Goal: Task Accomplishment & Management: Manage account settings

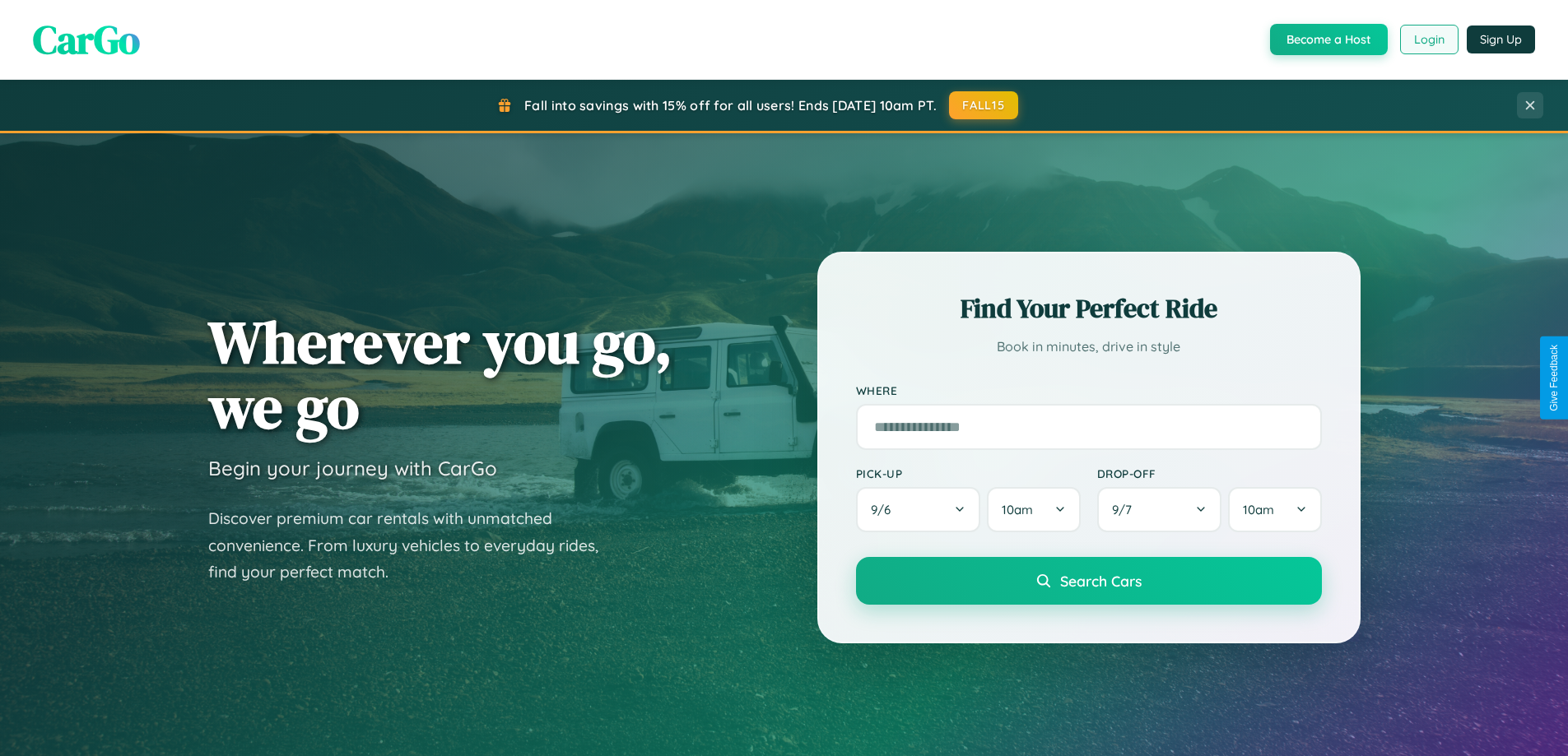
click at [1429, 40] on button "Login" at bounding box center [1430, 40] width 58 height 30
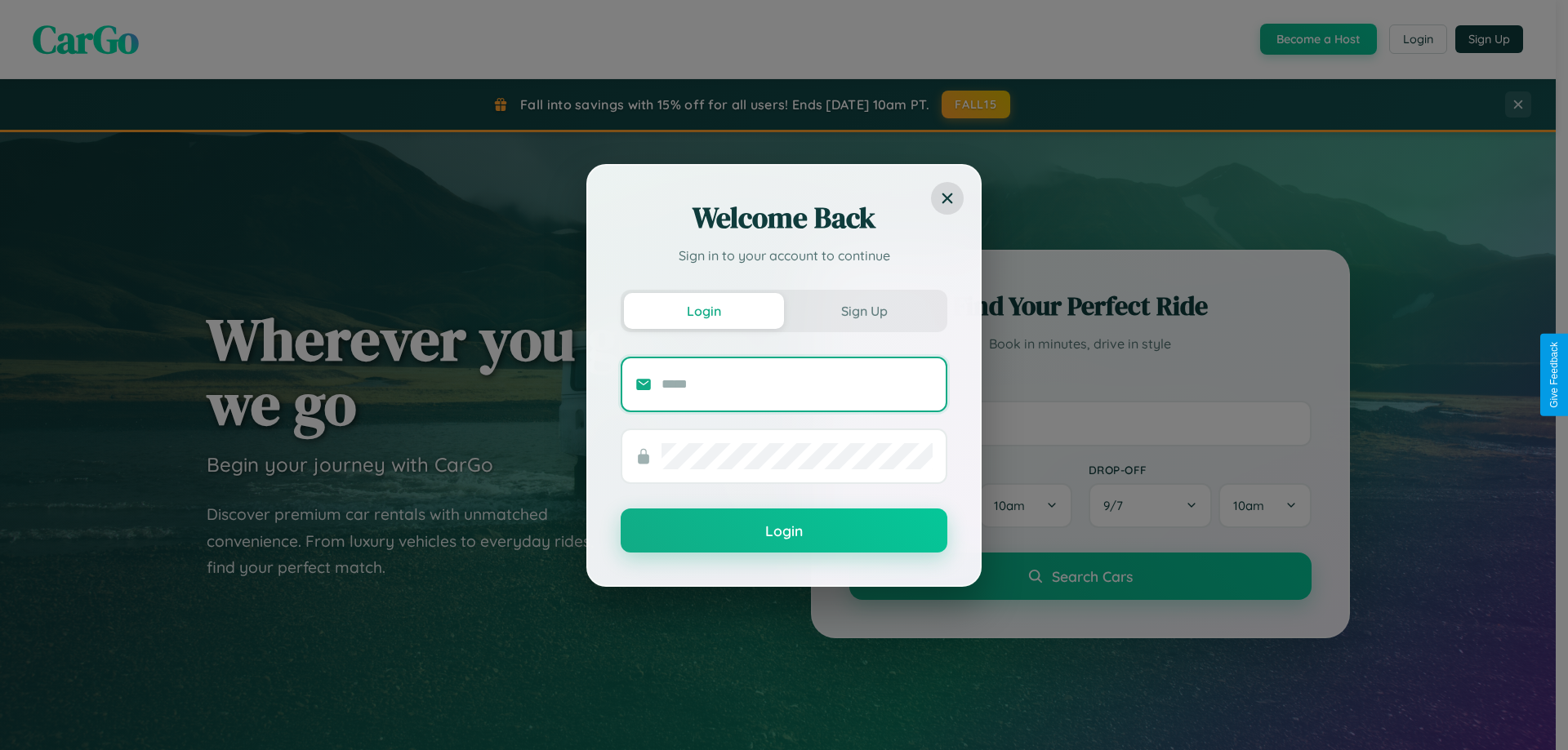
click at [797, 384] on input "text" at bounding box center [797, 385] width 271 height 26
type input "**********"
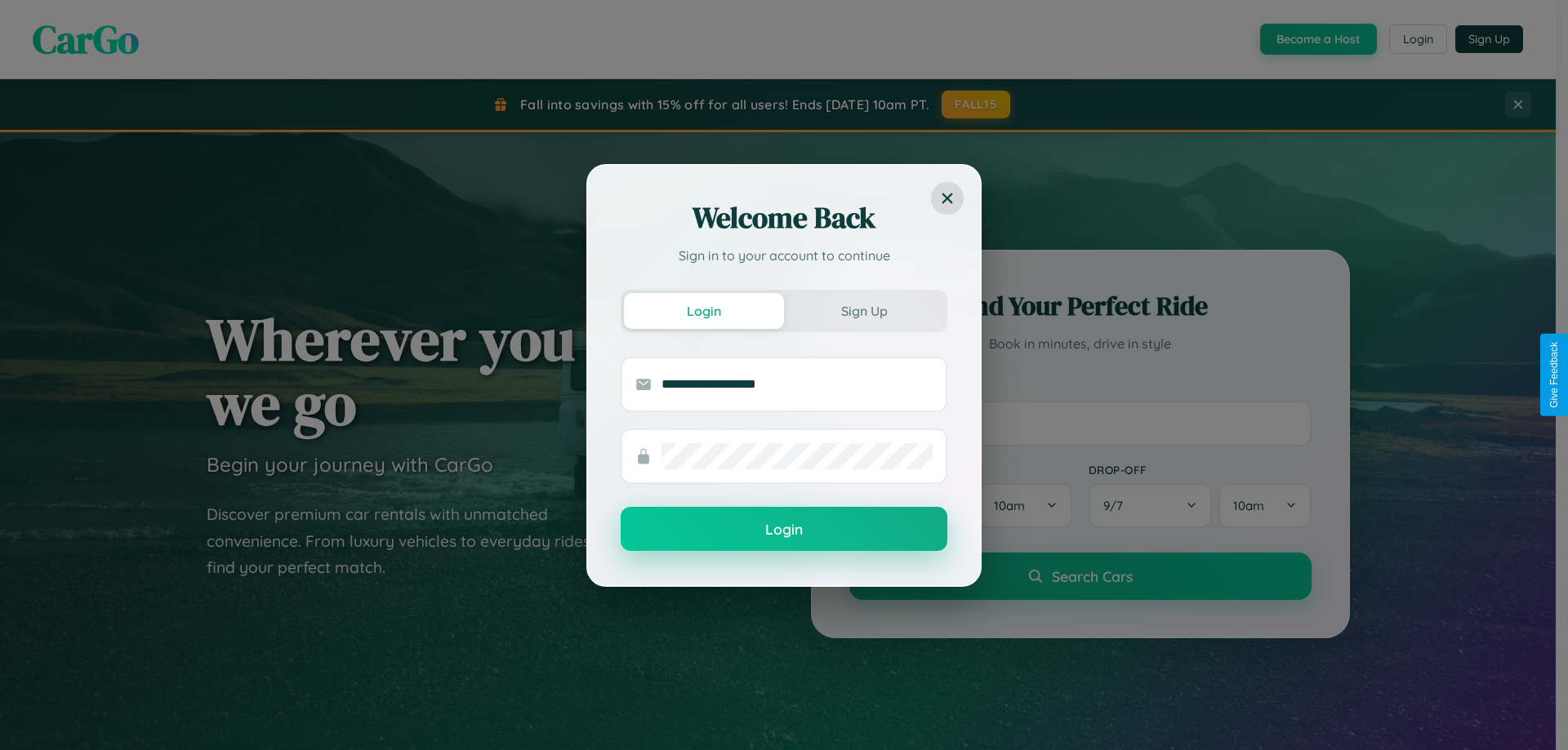
click at [784, 530] on button "Login" at bounding box center [784, 530] width 327 height 44
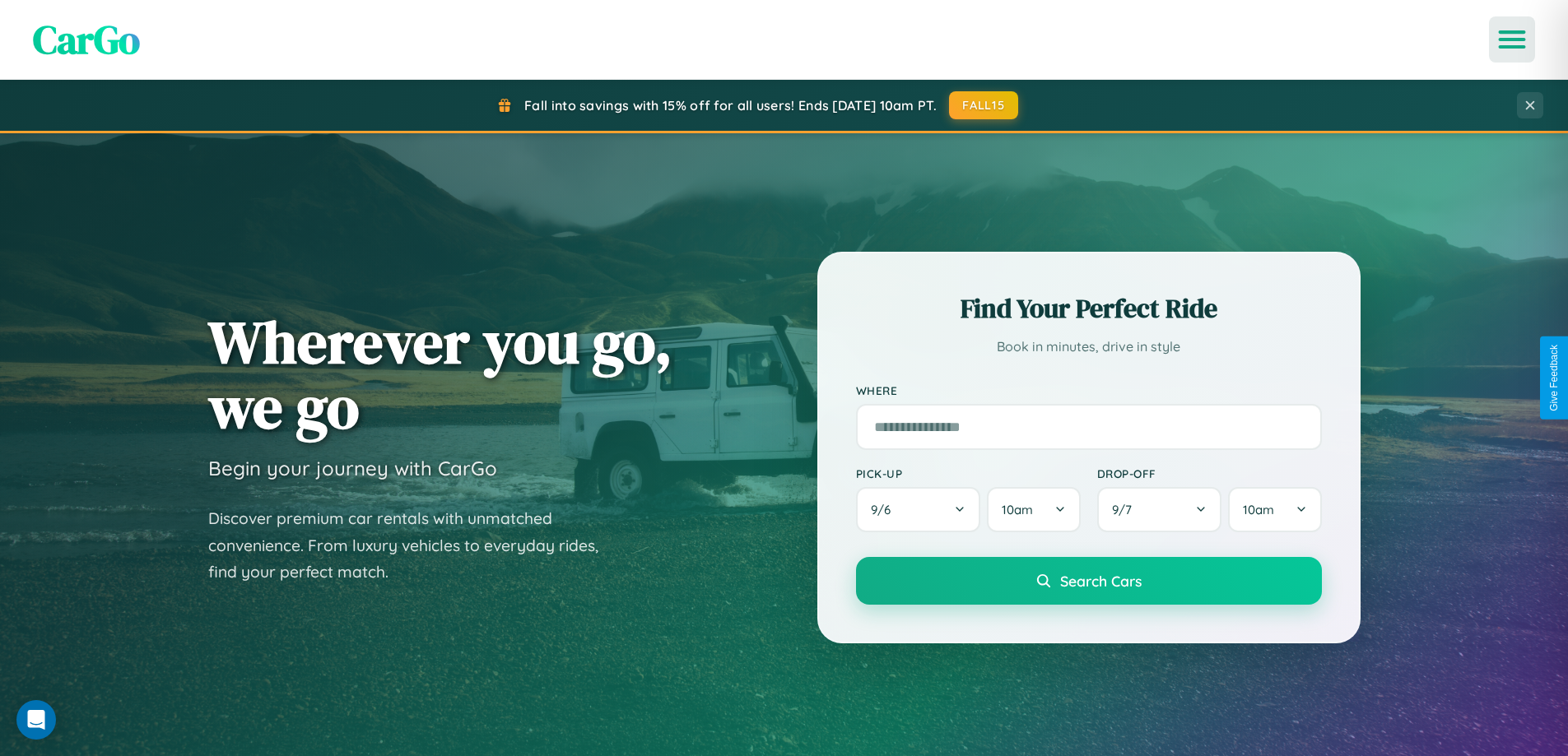
click at [1512, 40] on icon "Open menu" at bounding box center [1512, 40] width 24 height 15
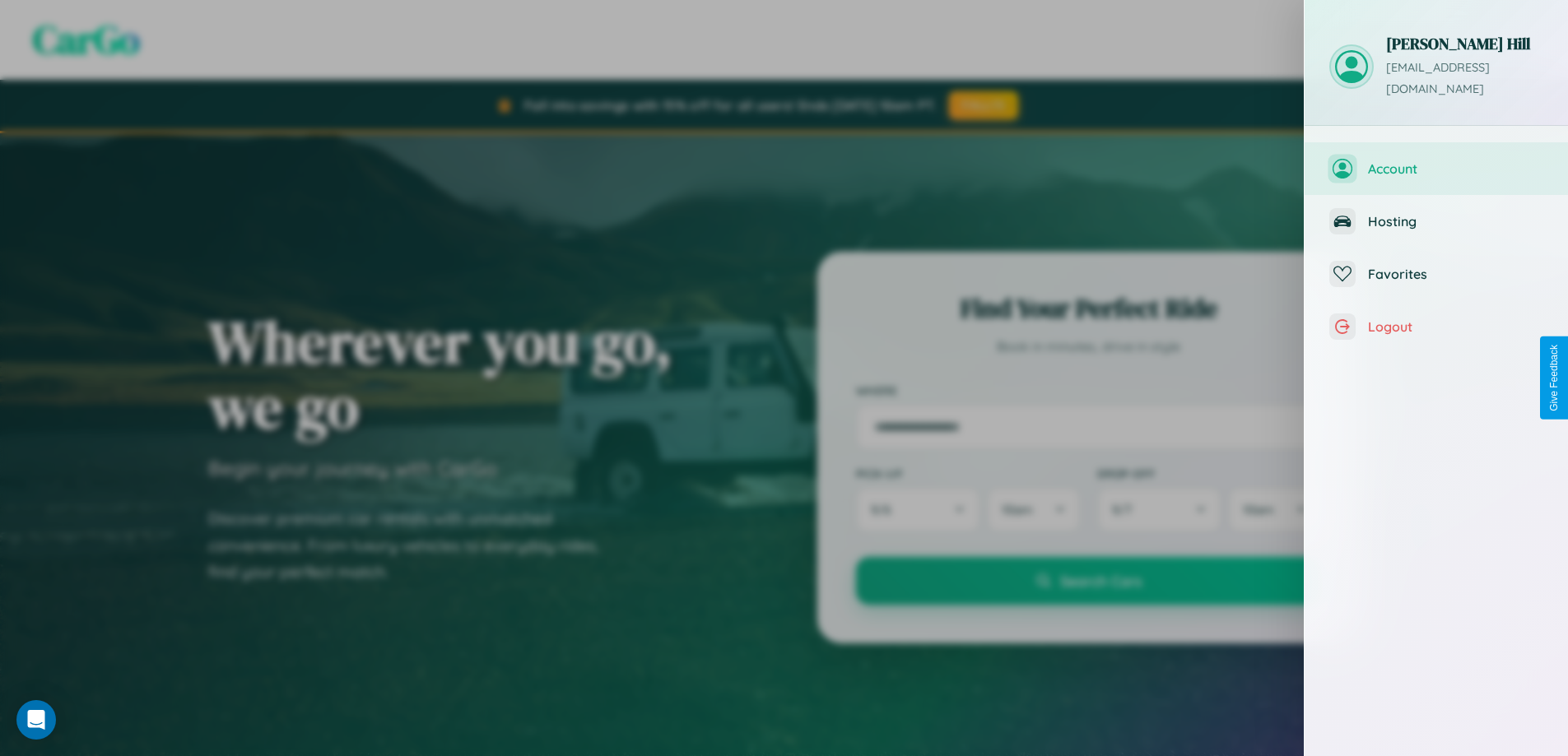
click at [1436, 161] on span "Account" at bounding box center [1455, 169] width 175 height 17
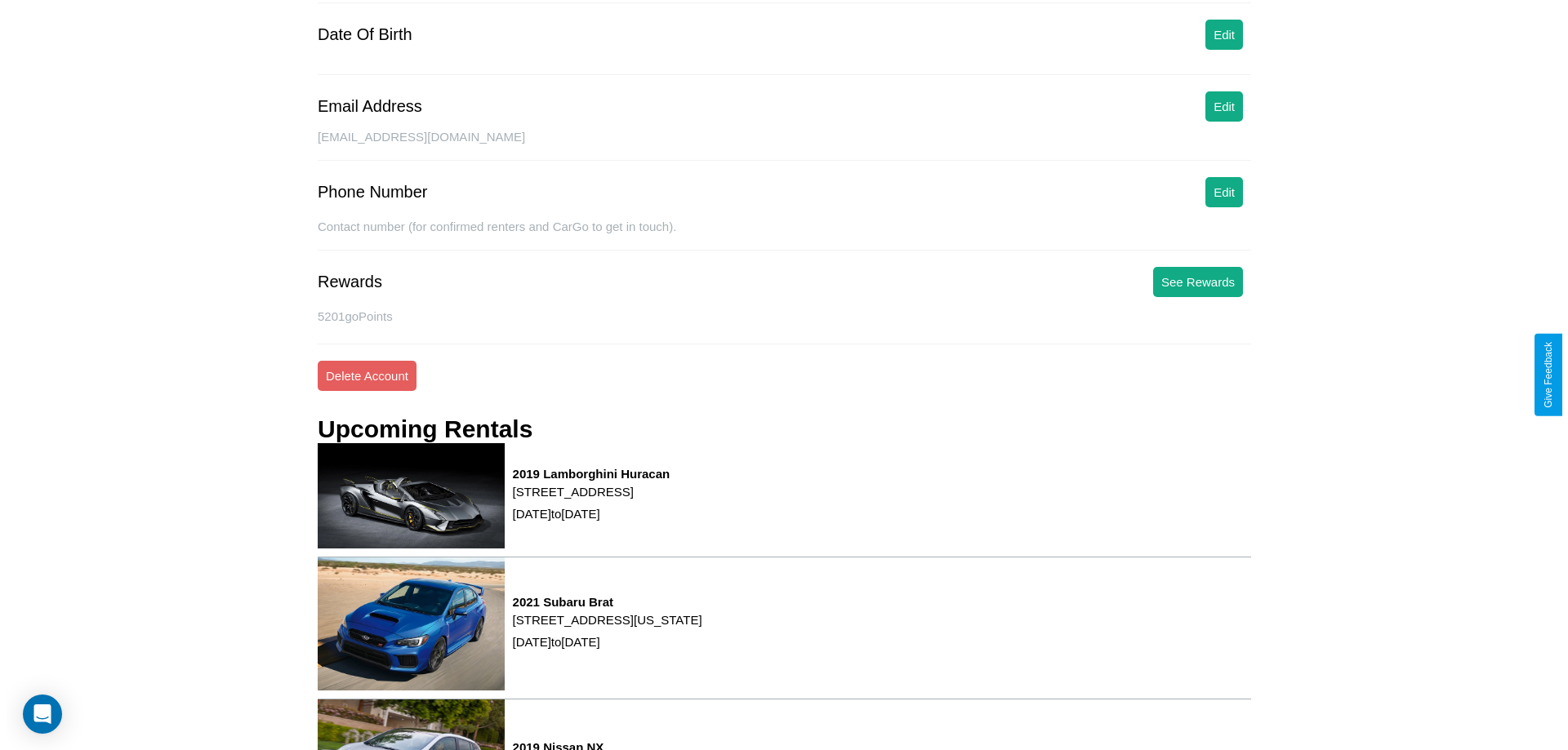
scroll to position [207, 0]
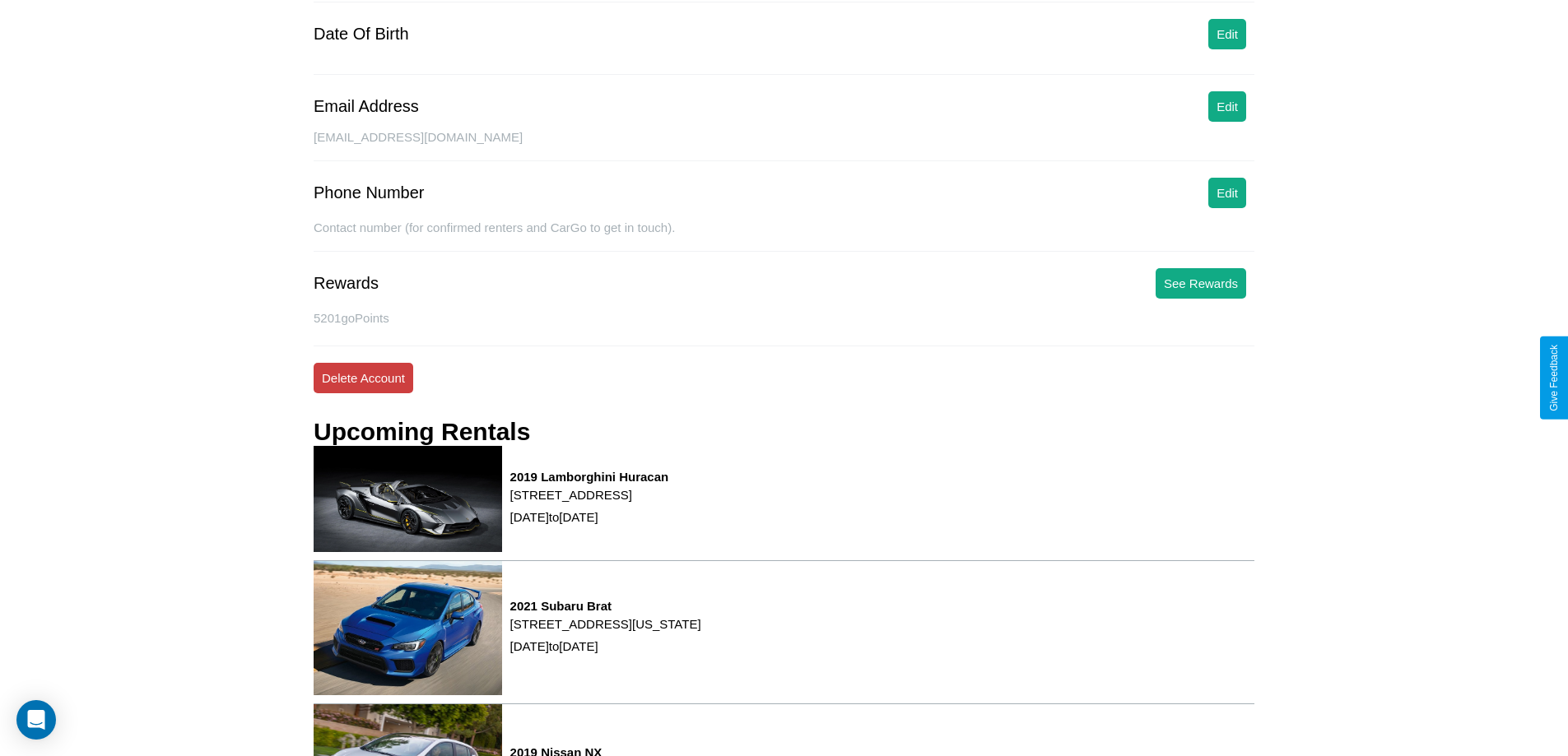
click at [363, 378] on button "Delete Account" at bounding box center [363, 378] width 100 height 31
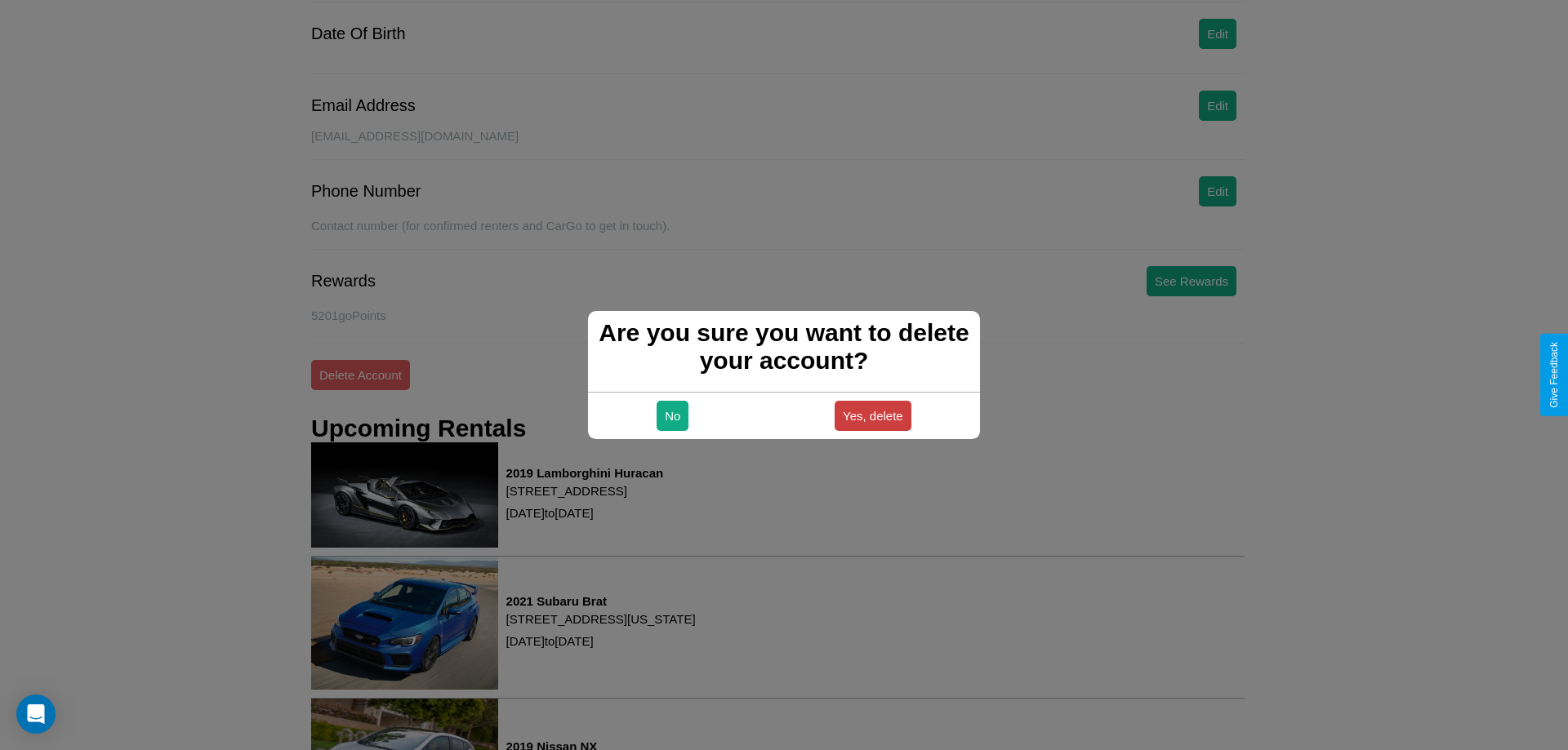
click at [872, 415] on button "Yes, delete" at bounding box center [873, 415] width 77 height 30
